Goal: Task Accomplishment & Management: Use online tool/utility

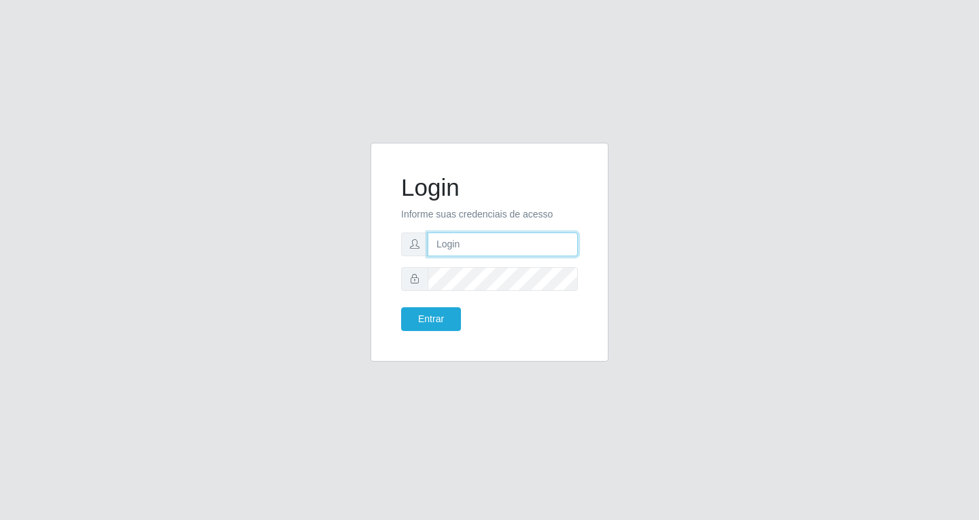
click at [466, 250] on input "text" at bounding box center [503, 245] width 150 height 24
type input "[EMAIL_ADDRESS][DOMAIN_NAME]"
click at [401, 307] on button "Entrar" at bounding box center [431, 319] width 60 height 24
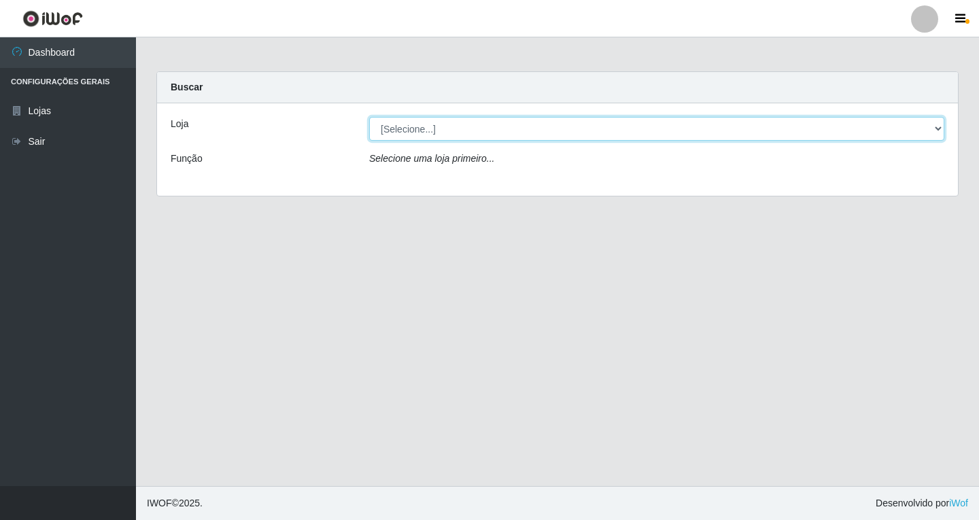
click at [634, 131] on select "[Selecione...] SuperFácil Atacado - [GEOGRAPHIC_DATA]" at bounding box center [656, 129] width 575 height 24
select select "503"
click at [369, 117] on select "[Selecione...] SuperFácil Atacado - [GEOGRAPHIC_DATA]" at bounding box center [656, 129] width 575 height 24
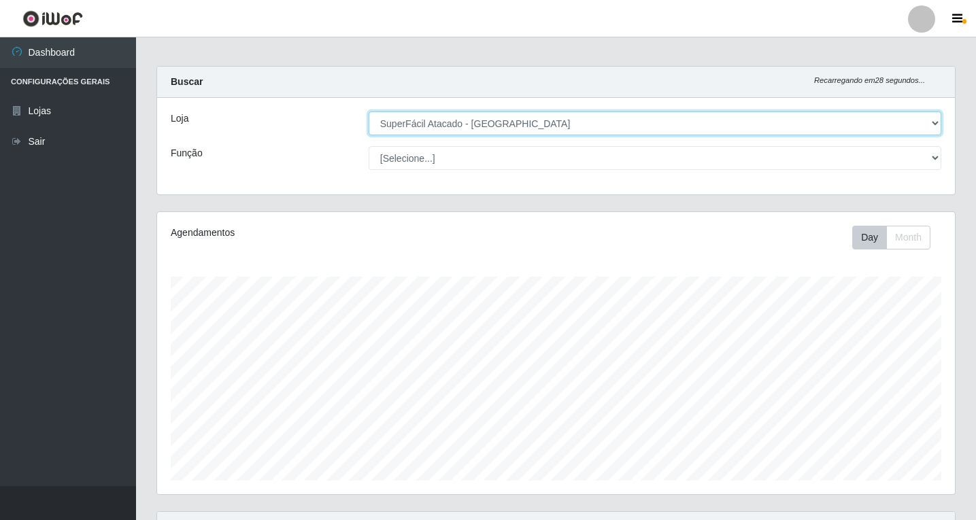
scroll to position [201, 0]
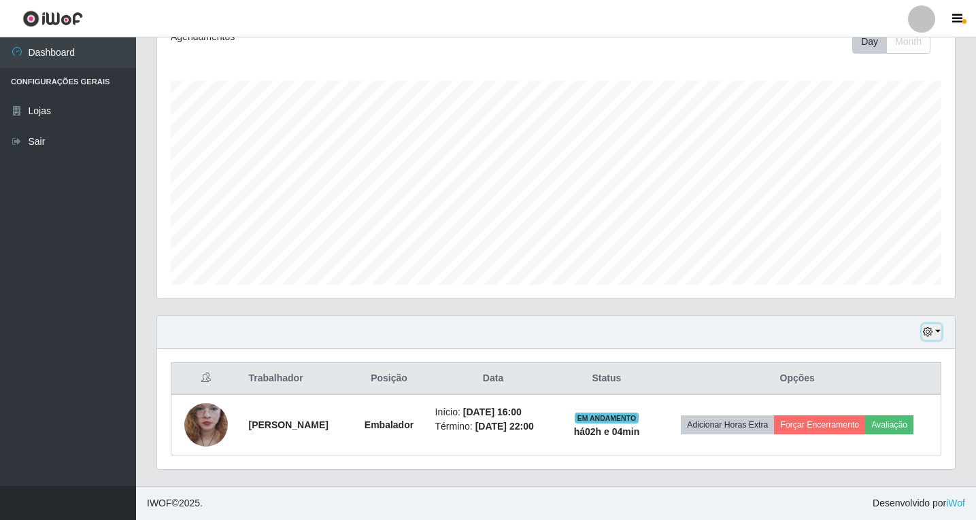
click at [926, 330] on icon "button" at bounding box center [928, 332] width 10 height 10
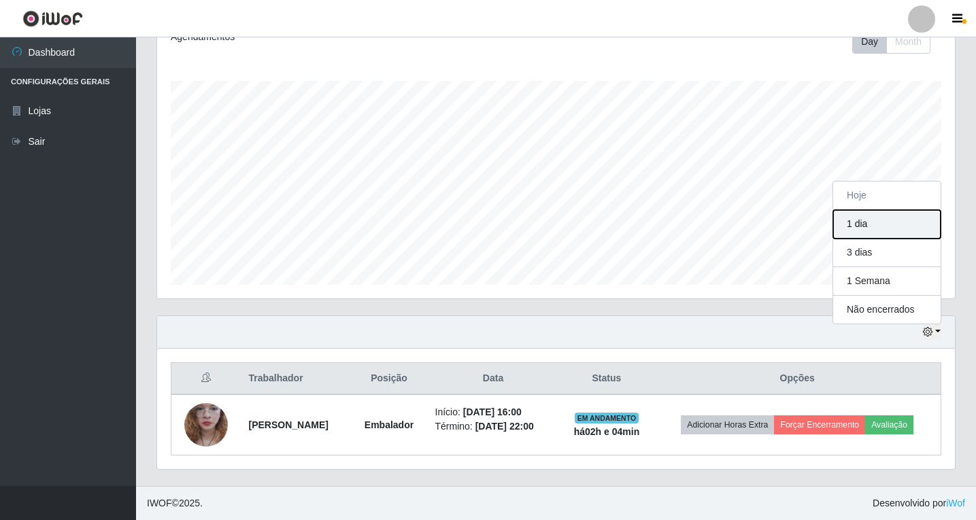
click at [868, 230] on button "1 dia" at bounding box center [886, 224] width 107 height 29
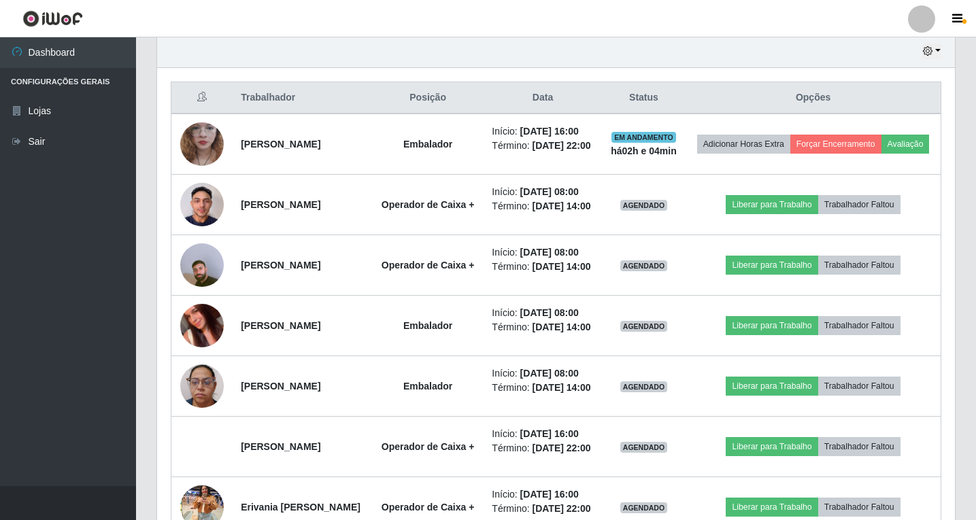
scroll to position [473, 0]
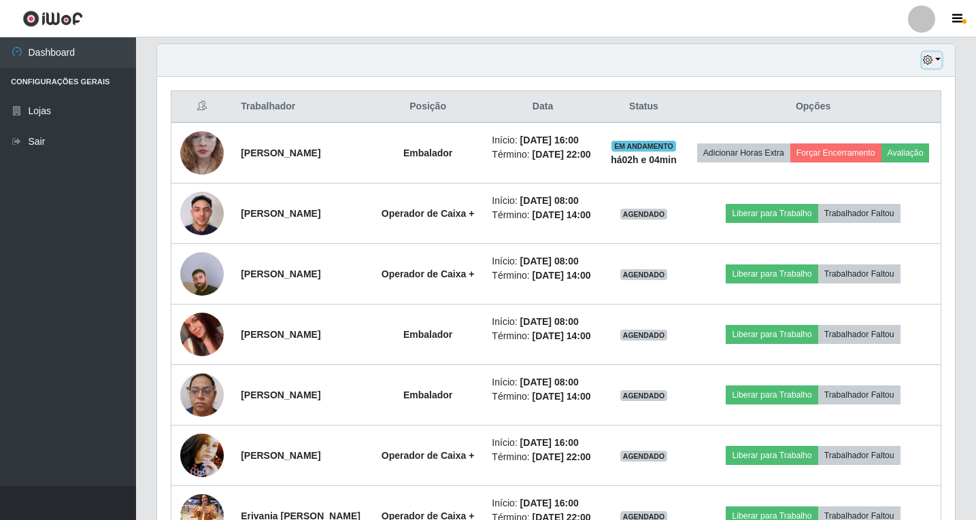
click at [927, 58] on icon "button" at bounding box center [928, 60] width 10 height 10
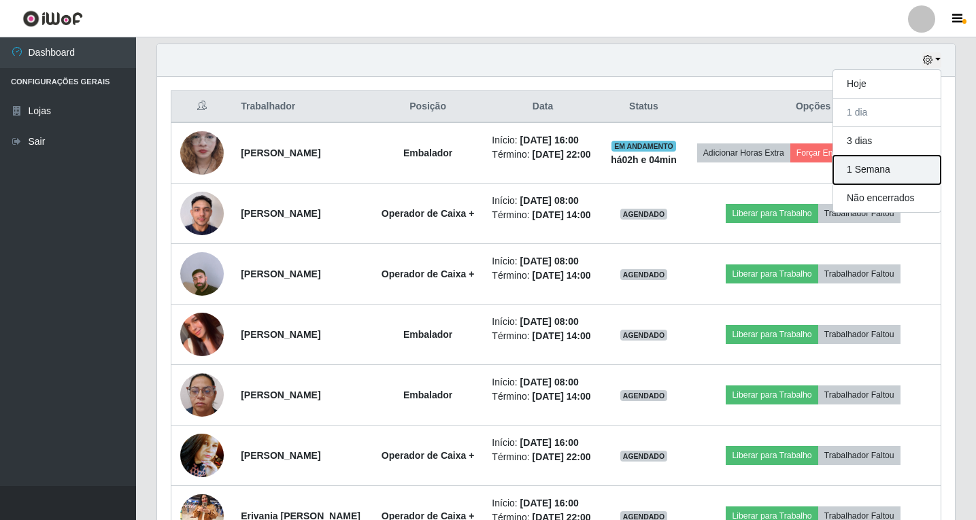
click at [882, 162] on button "1 Semana" at bounding box center [886, 170] width 107 height 29
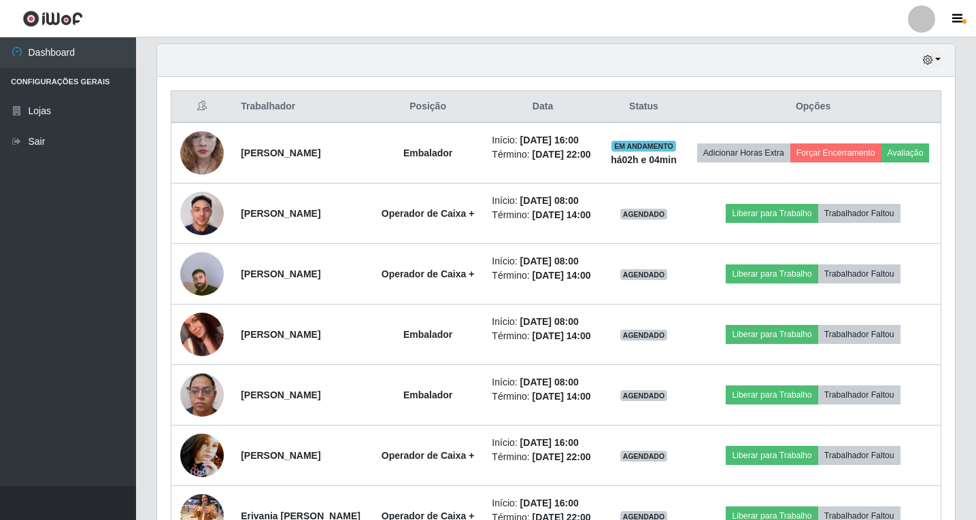
click at [935, 69] on div "Hoje 1 dia 3 dias 1 Semana Não encerrados" at bounding box center [556, 60] width 798 height 33
click at [933, 68] on div "Hoje 1 dia 3 dias 1 Semana Não encerrados" at bounding box center [556, 60] width 798 height 33
click at [929, 65] on icon "button" at bounding box center [928, 60] width 10 height 10
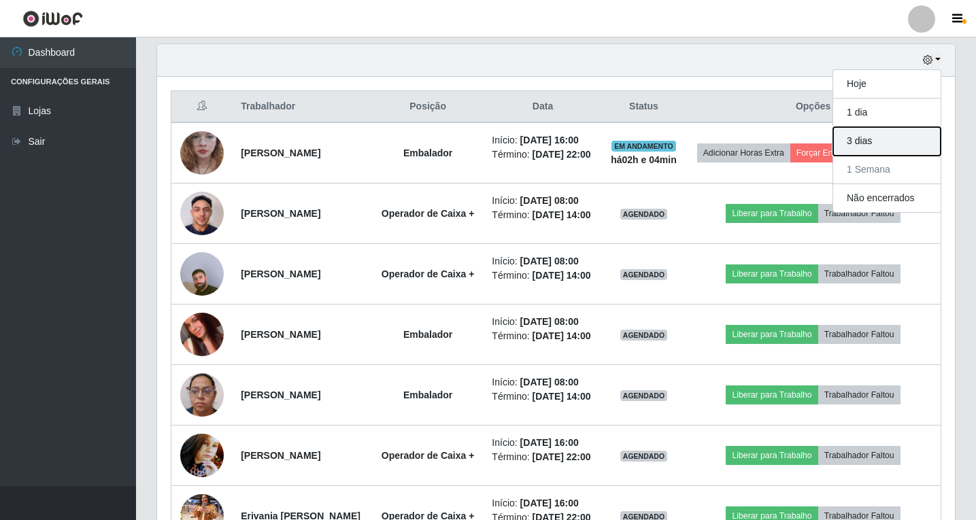
click at [878, 142] on button "3 dias" at bounding box center [886, 141] width 107 height 29
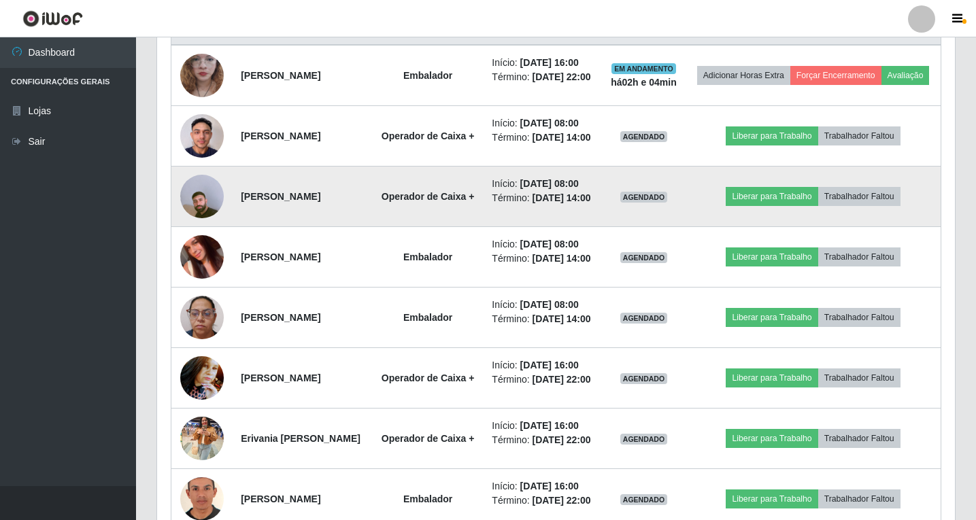
scroll to position [609, 0]
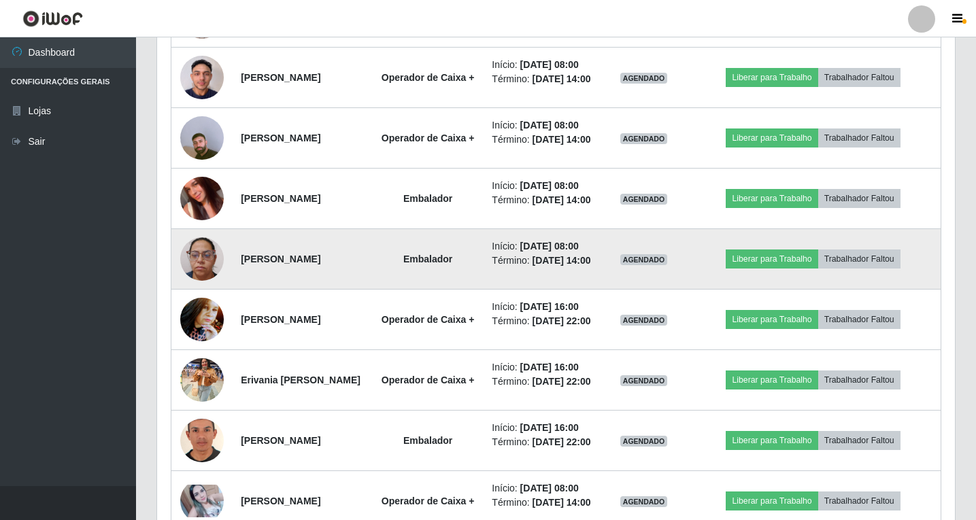
click at [205, 281] on img at bounding box center [202, 259] width 44 height 44
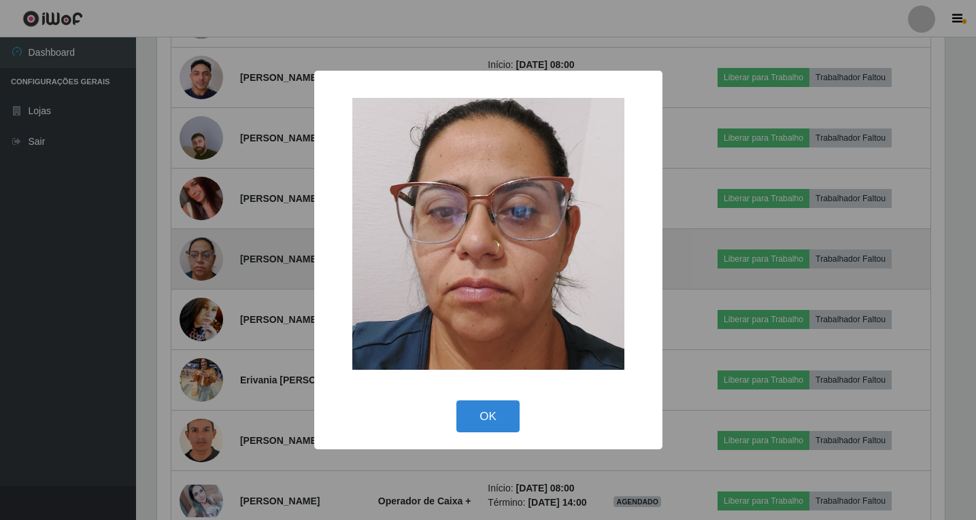
scroll to position [282, 791]
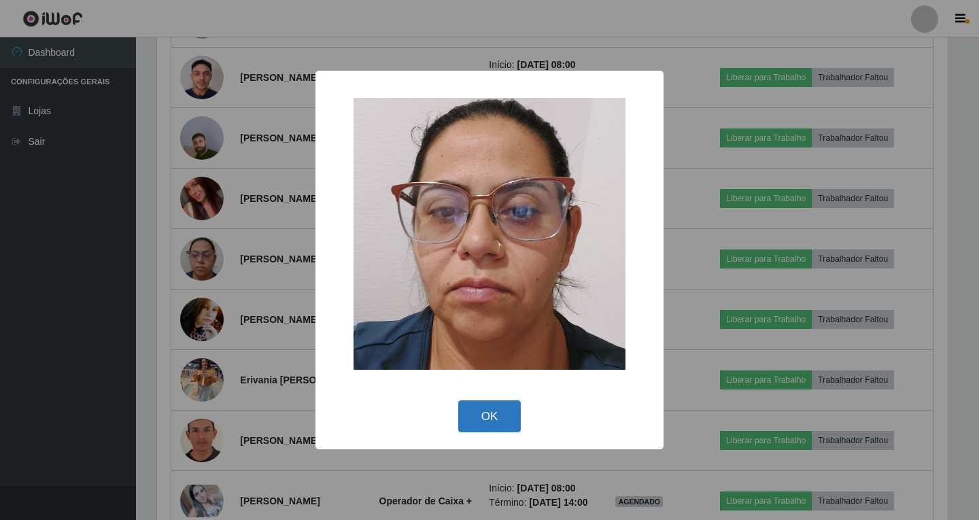
click at [491, 411] on button "OK" at bounding box center [489, 416] width 63 height 32
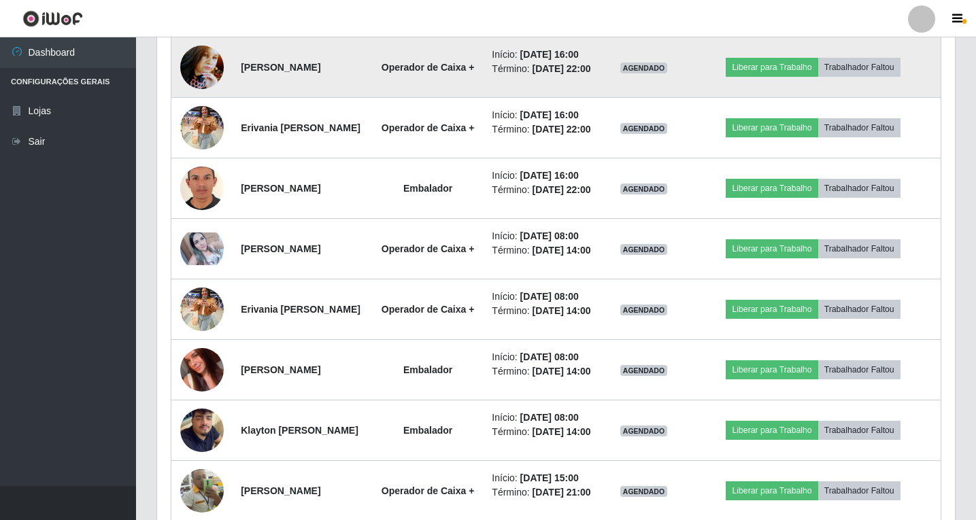
scroll to position [793, 0]
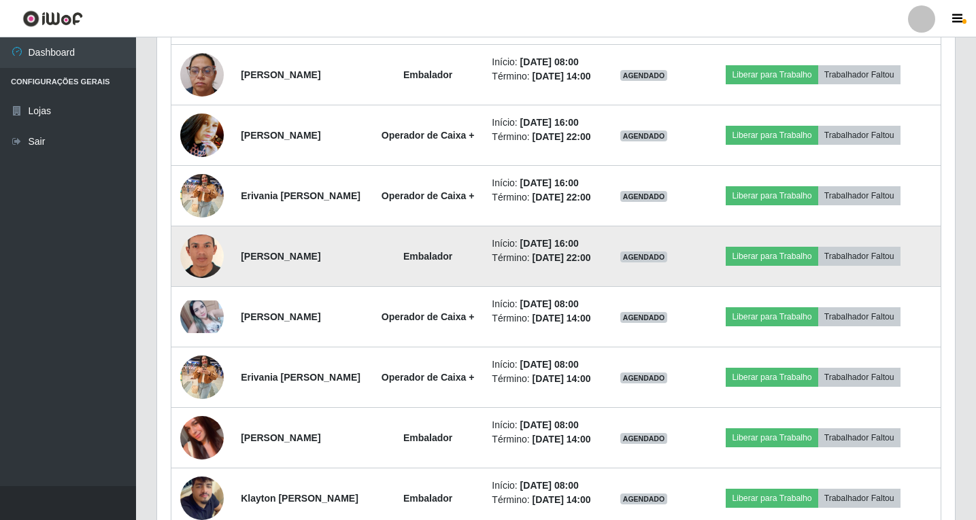
click at [203, 288] on img at bounding box center [202, 256] width 44 height 63
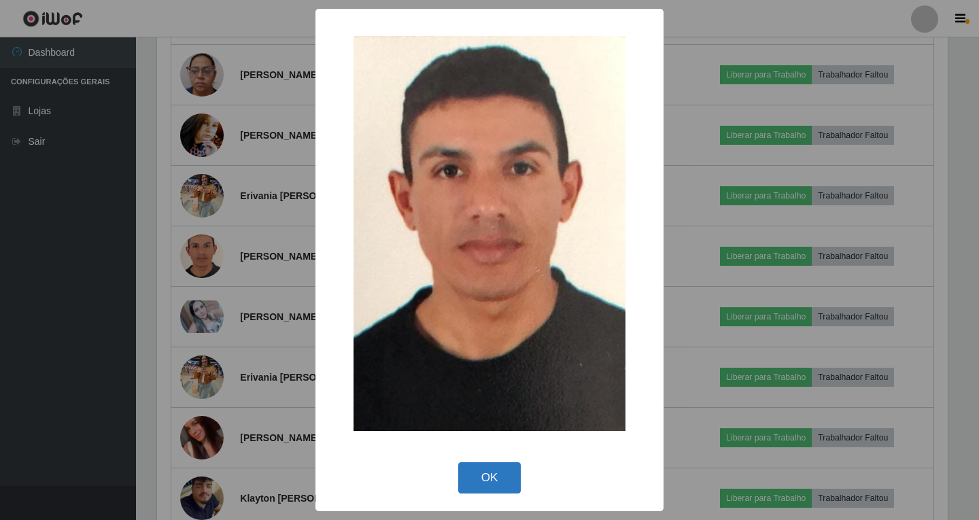
click at [471, 472] on button "OK" at bounding box center [489, 478] width 63 height 32
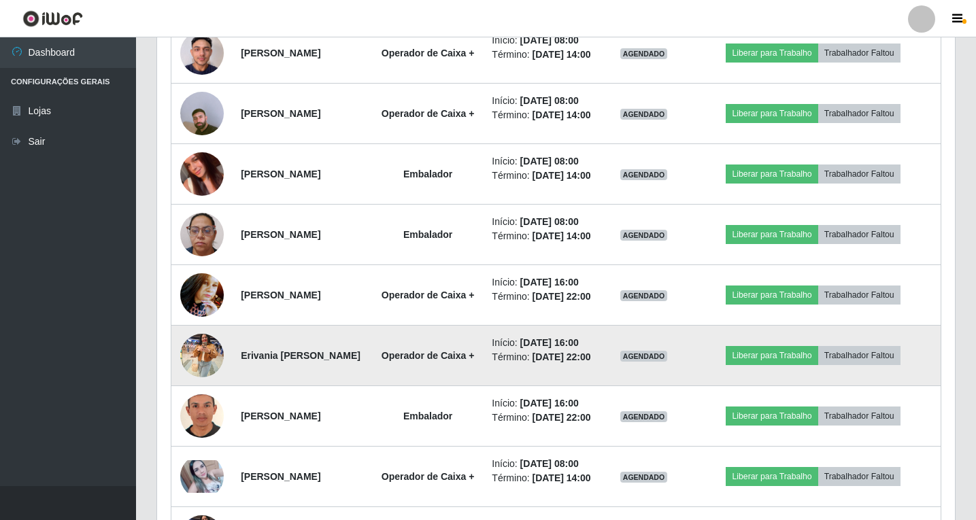
scroll to position [658, 0]
